Goal: Task Accomplishment & Management: Manage account settings

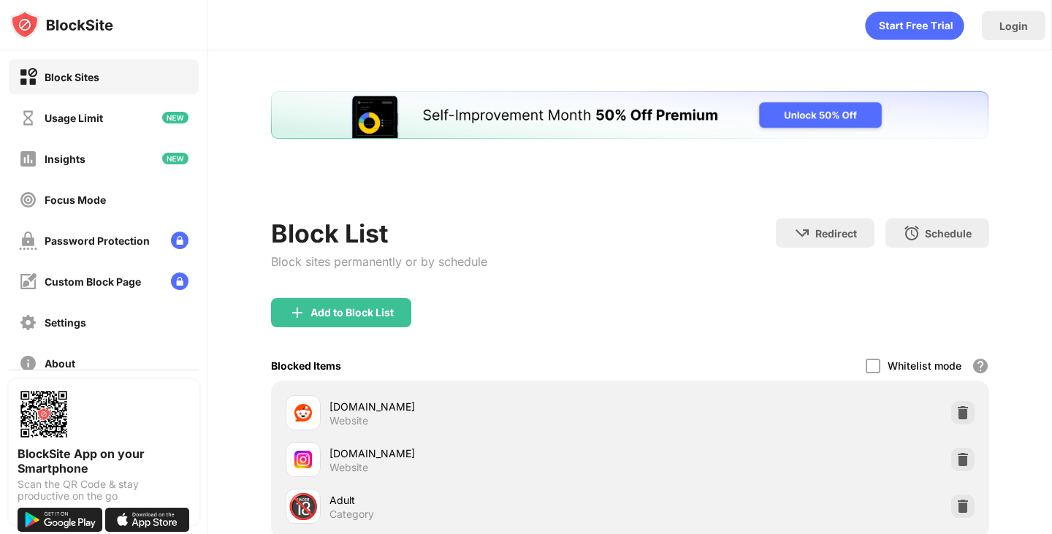
scroll to position [96, 0]
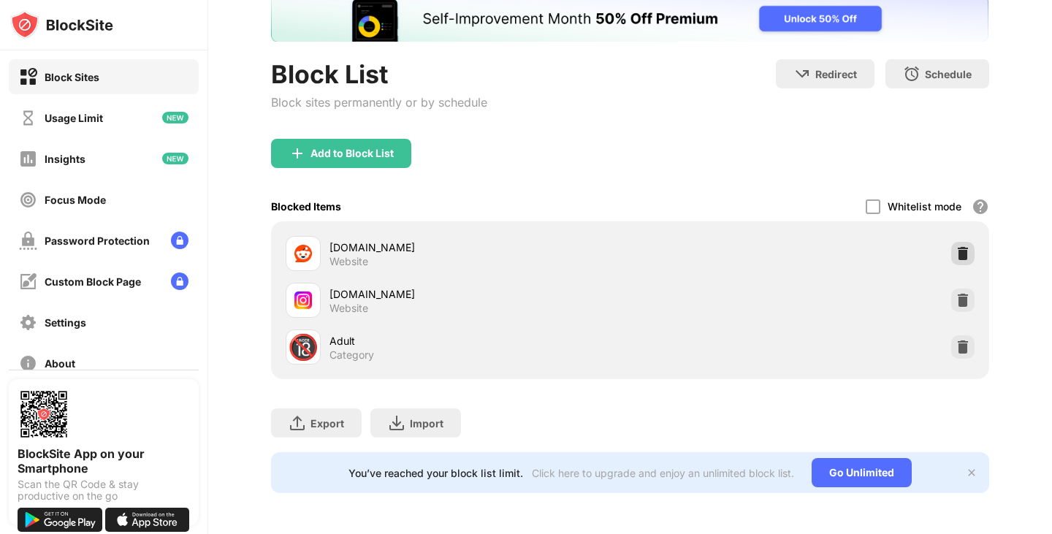
click at [956, 257] on img at bounding box center [963, 253] width 15 height 15
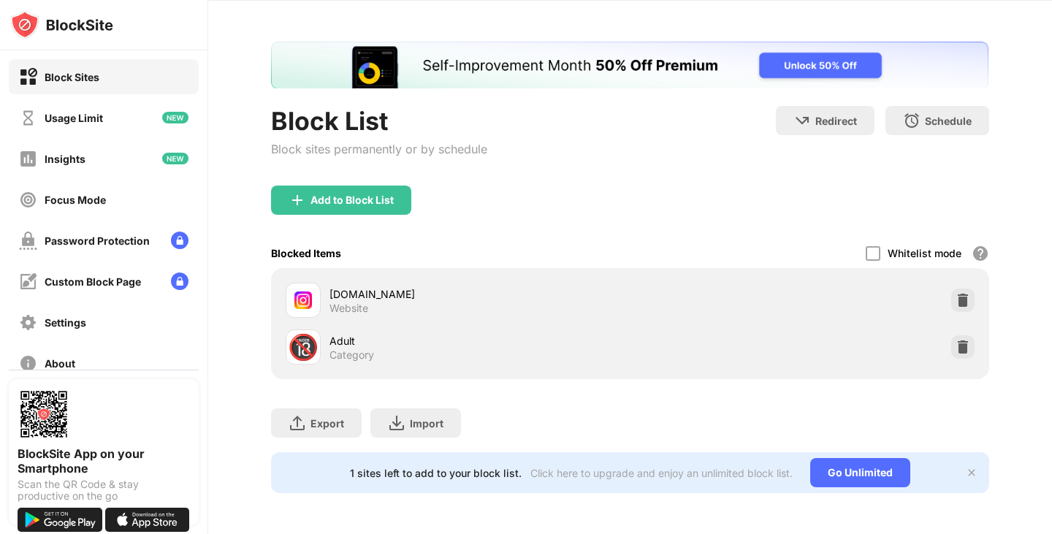
scroll to position [60, 0]
